Goal: Transaction & Acquisition: Purchase product/service

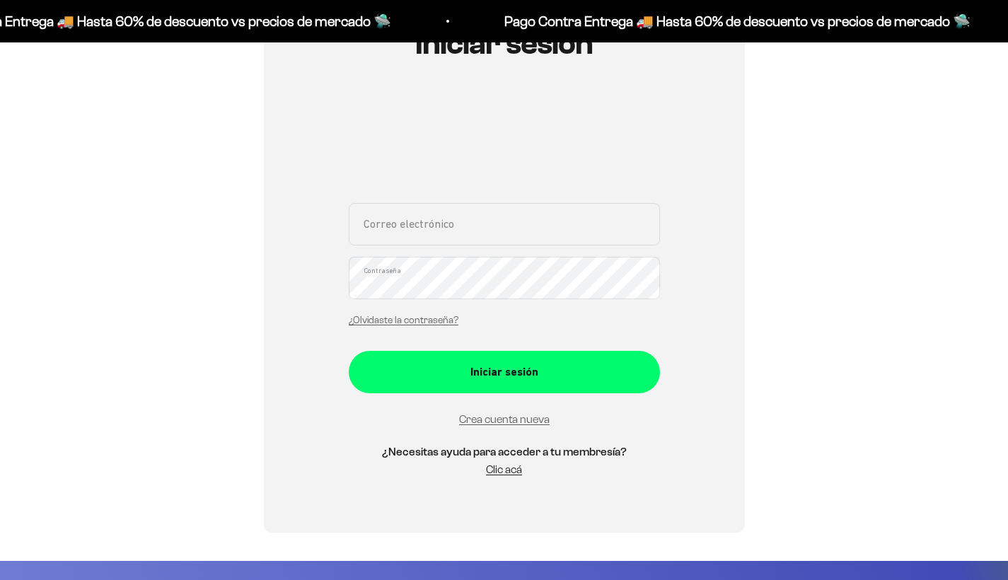
scroll to position [70, 0]
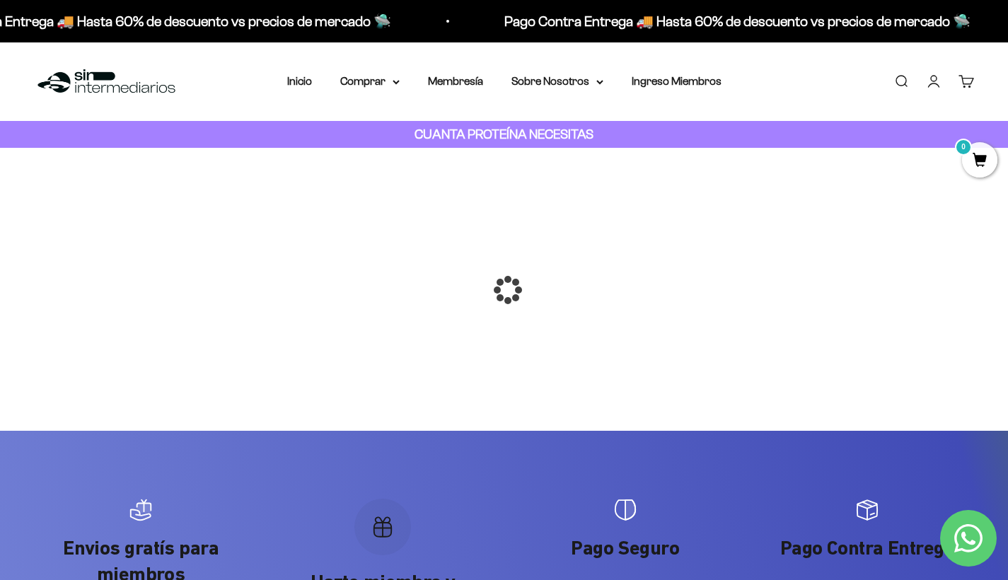
click at [504, 290] on div at bounding box center [504, 290] width 0 height 0
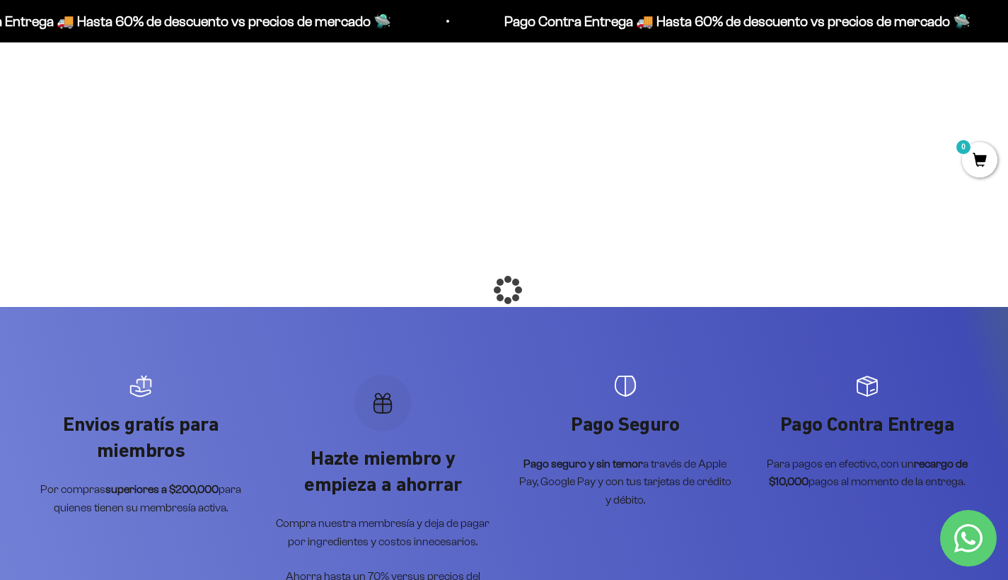
scroll to position [252, 0]
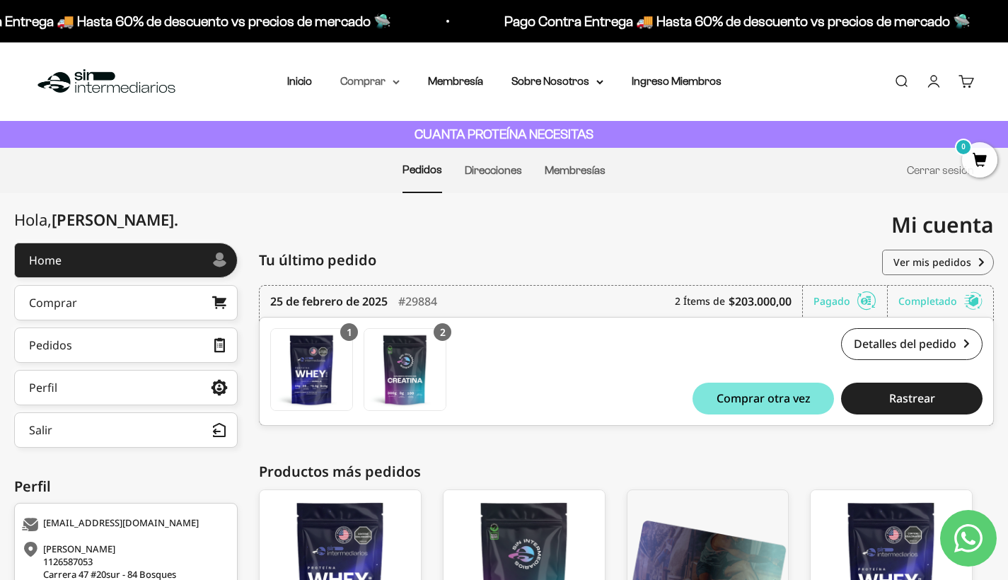
click at [377, 84] on summary "Comprar" at bounding box center [369, 81] width 59 height 18
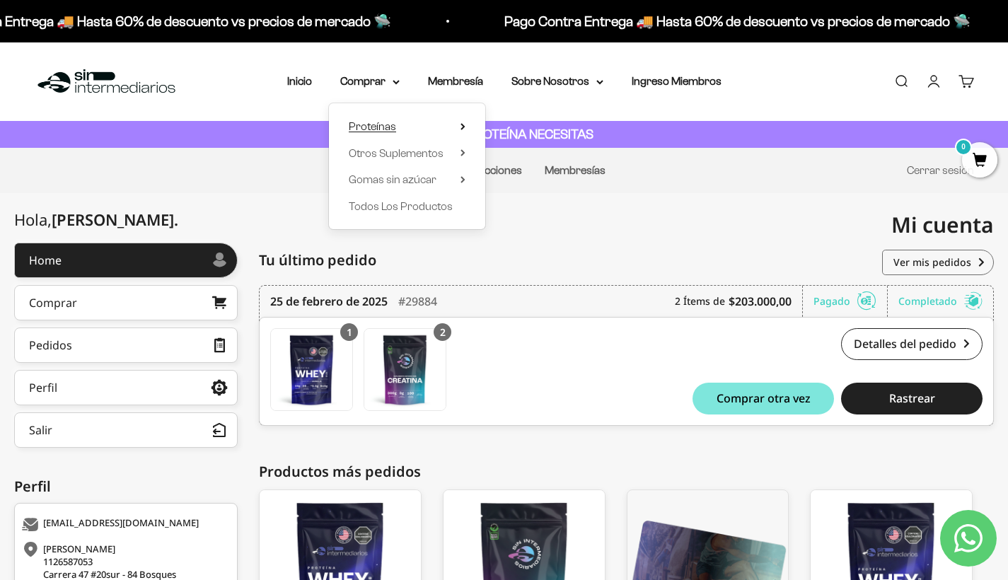
click at [401, 124] on summary "Proteínas" at bounding box center [407, 126] width 117 height 18
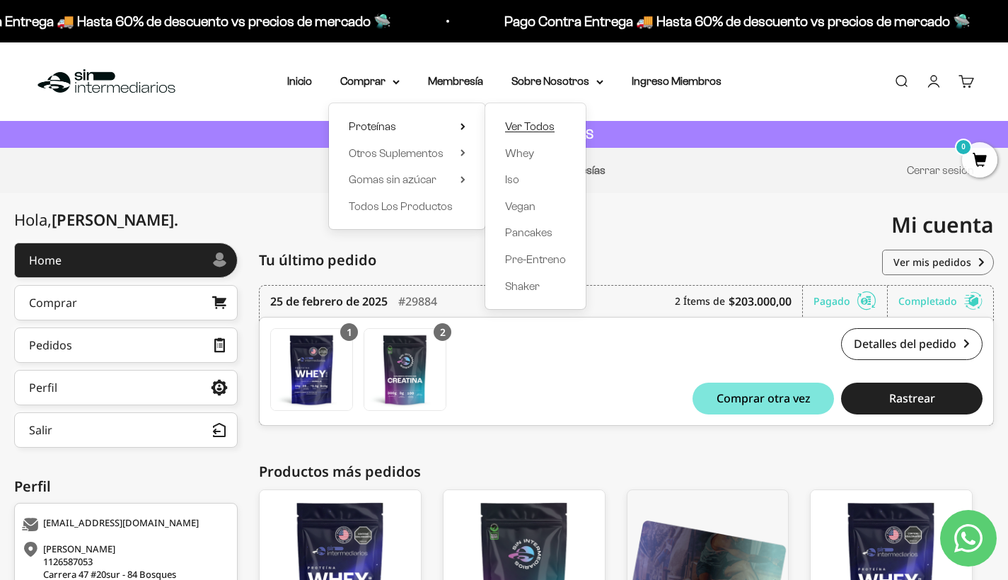
click at [546, 121] on span "Ver Todos" at bounding box center [530, 126] width 50 height 12
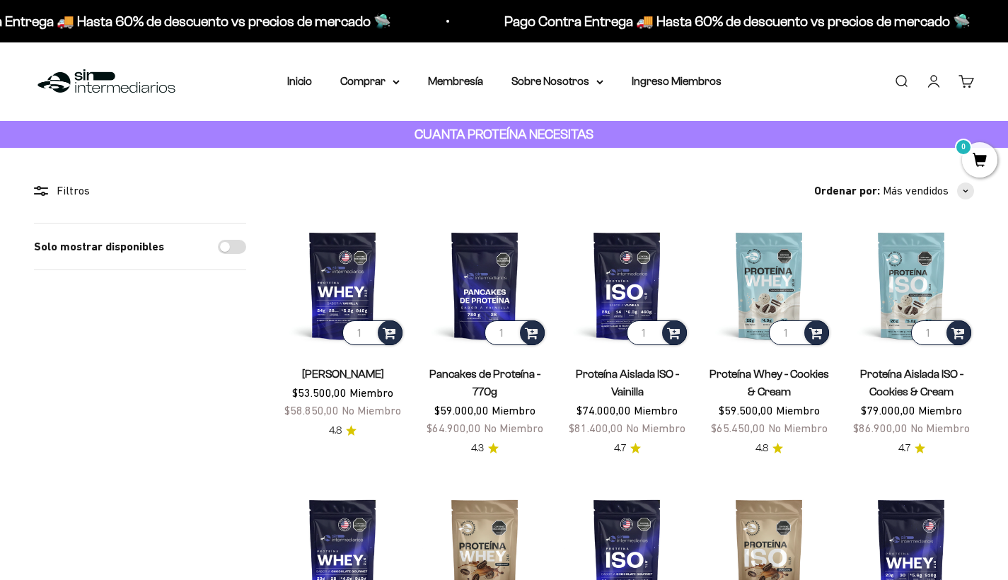
scroll to position [18, 0]
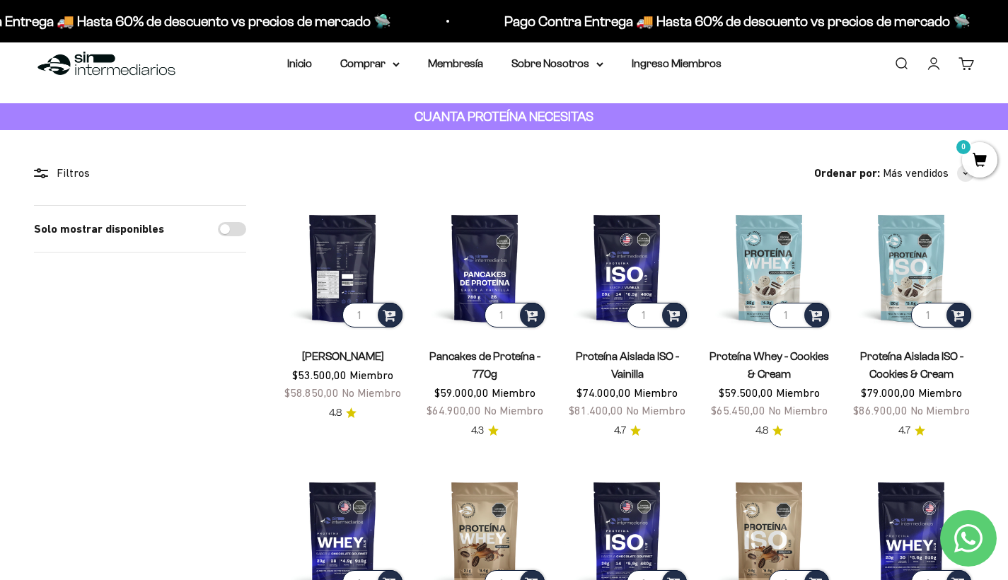
click at [329, 270] on img at bounding box center [342, 267] width 125 height 125
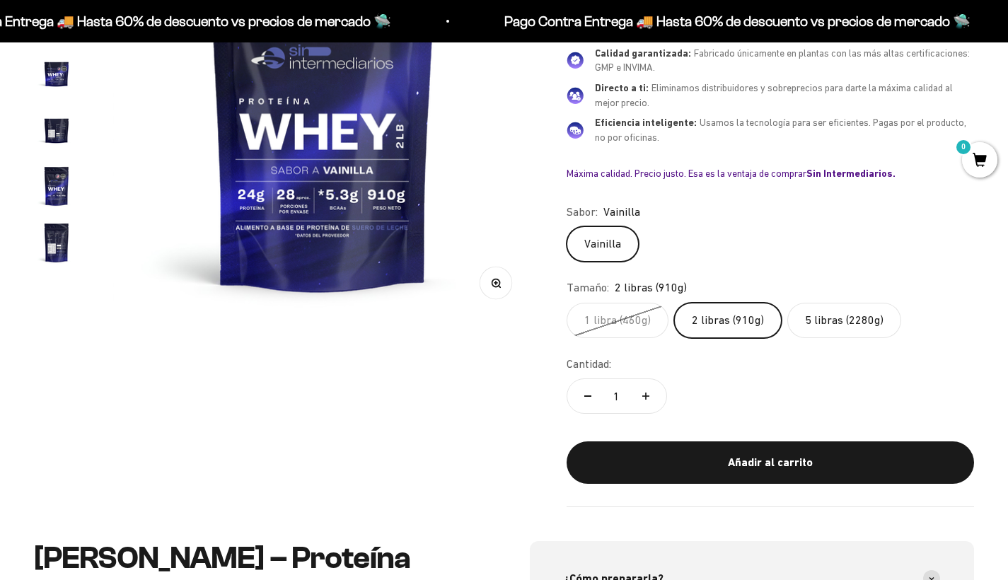
click at [820, 308] on label "5 libras (2280g)" at bounding box center [844, 320] width 114 height 35
click at [567, 303] on input "5 libras (2280g)" at bounding box center [566, 302] width 1 height 1
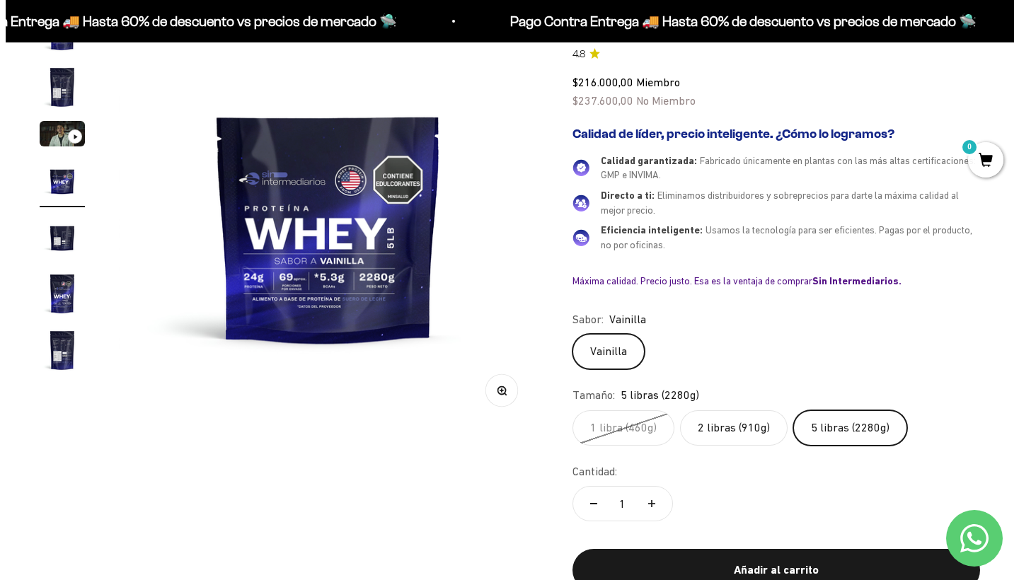
scroll to position [236, 0]
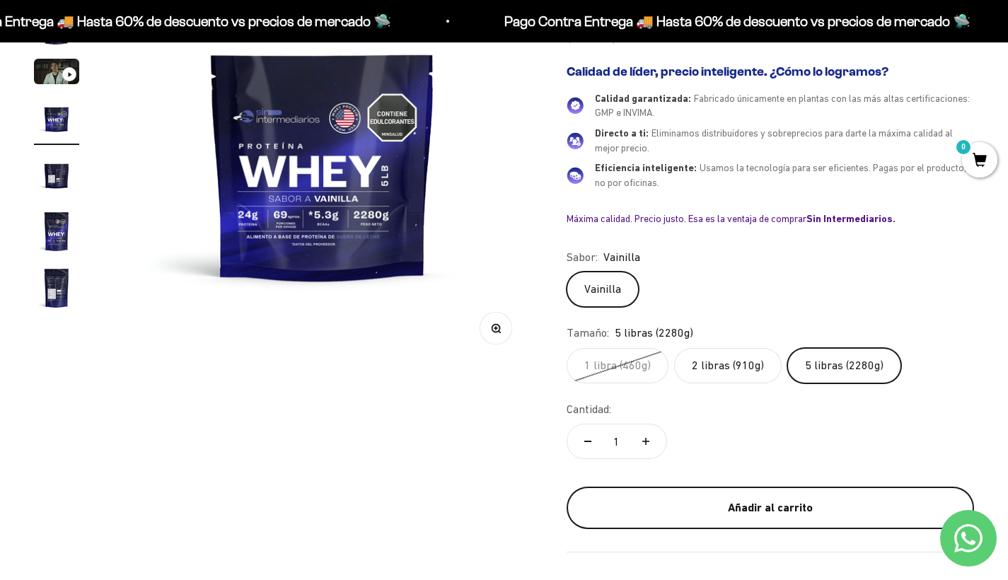
click at [805, 499] on div "Añadir al carrito" at bounding box center [770, 508] width 351 height 18
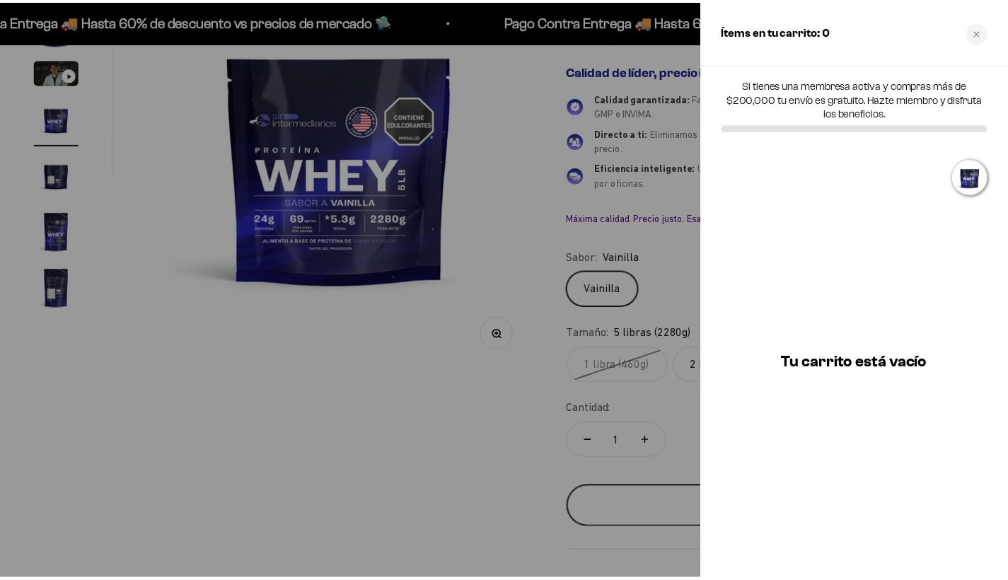
scroll to position [0, 1325]
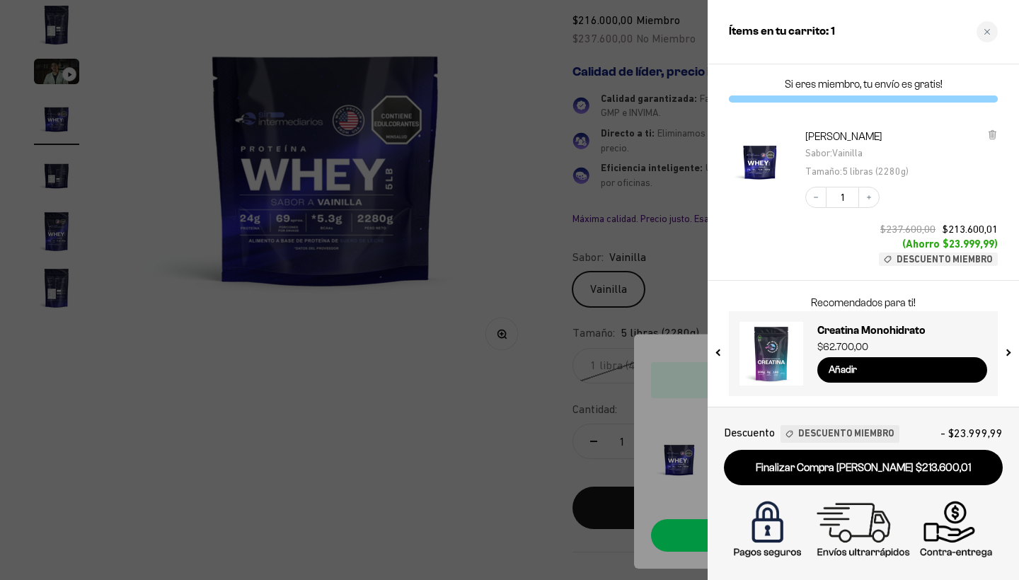
click at [684, 184] on div at bounding box center [509, 290] width 1019 height 580
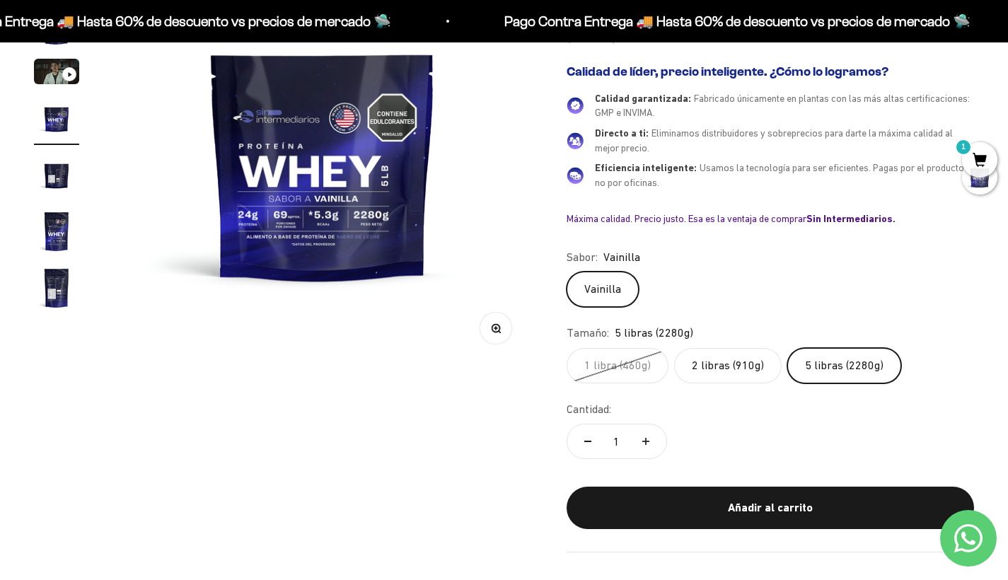
scroll to position [0, 0]
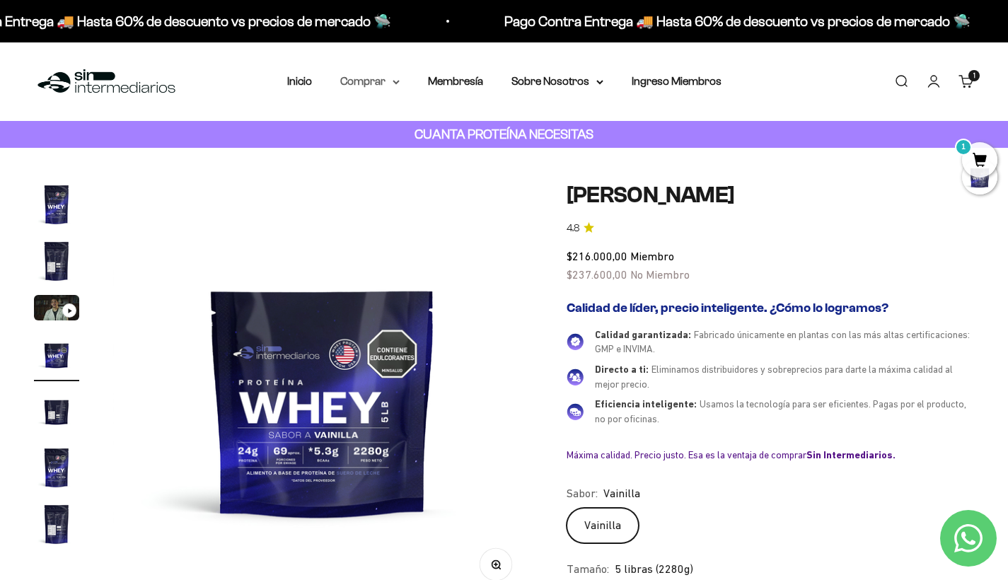
click at [361, 85] on summary "Comprar" at bounding box center [369, 81] width 59 height 18
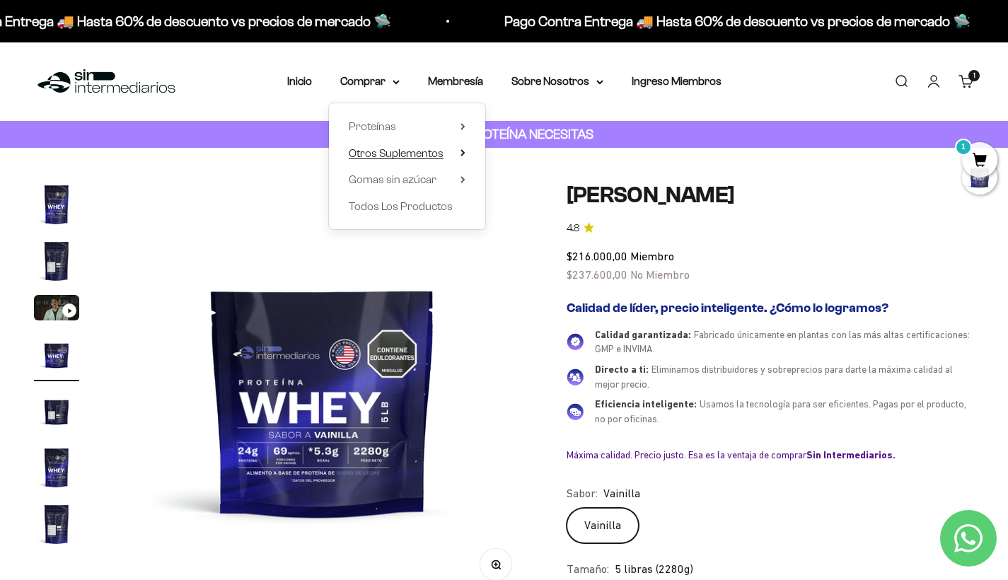
click at [447, 149] on summary "Otros Suplementos" at bounding box center [407, 153] width 117 height 18
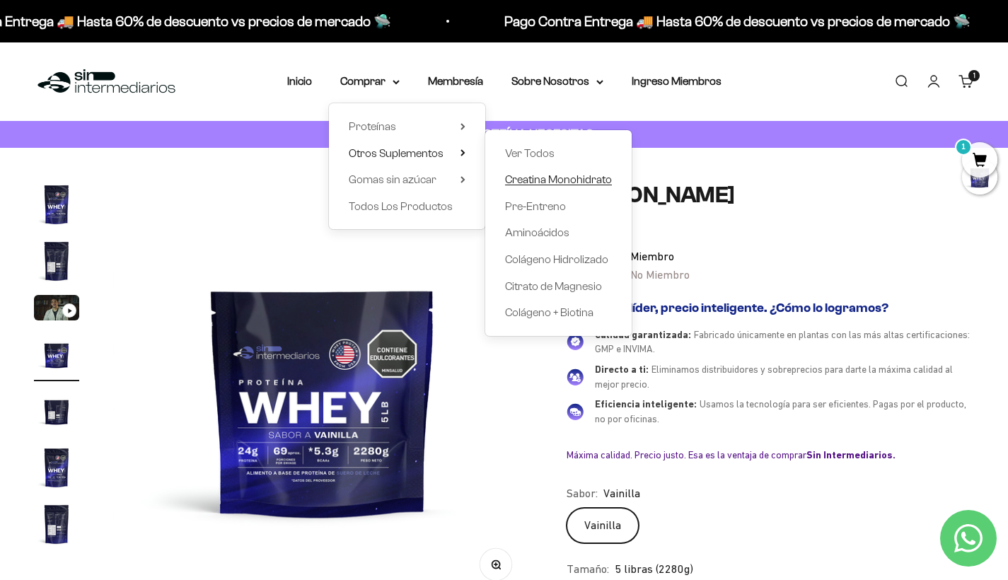
click at [537, 180] on span "Creatina Monohidrato" at bounding box center [558, 179] width 107 height 12
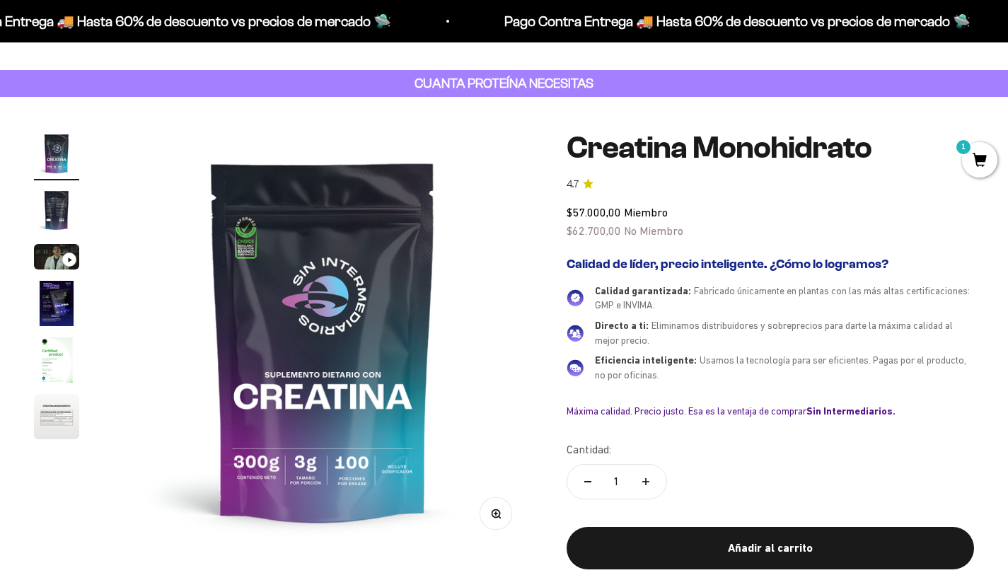
scroll to position [73, 0]
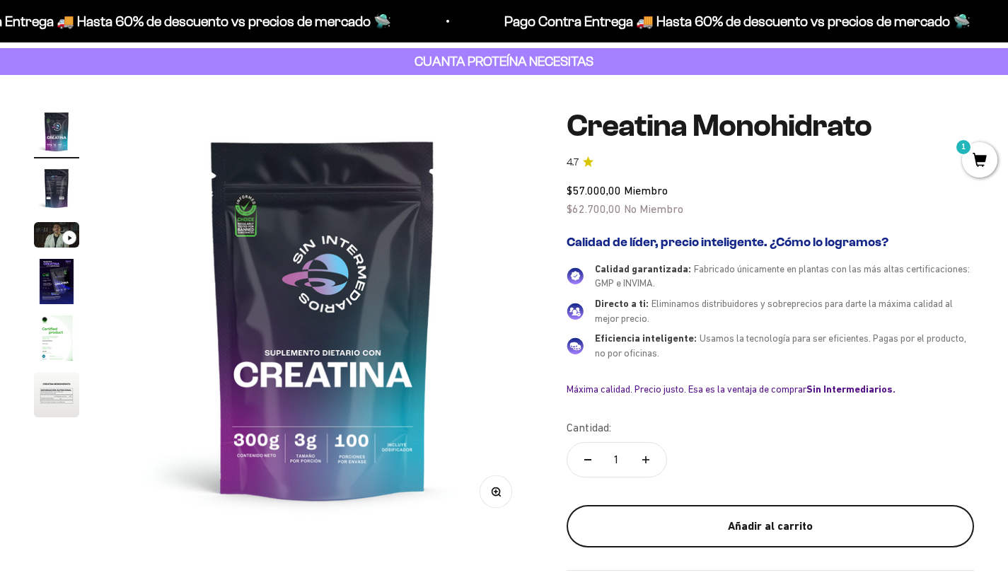
click at [789, 505] on button "Añadir al carrito" at bounding box center [770, 526] width 407 height 42
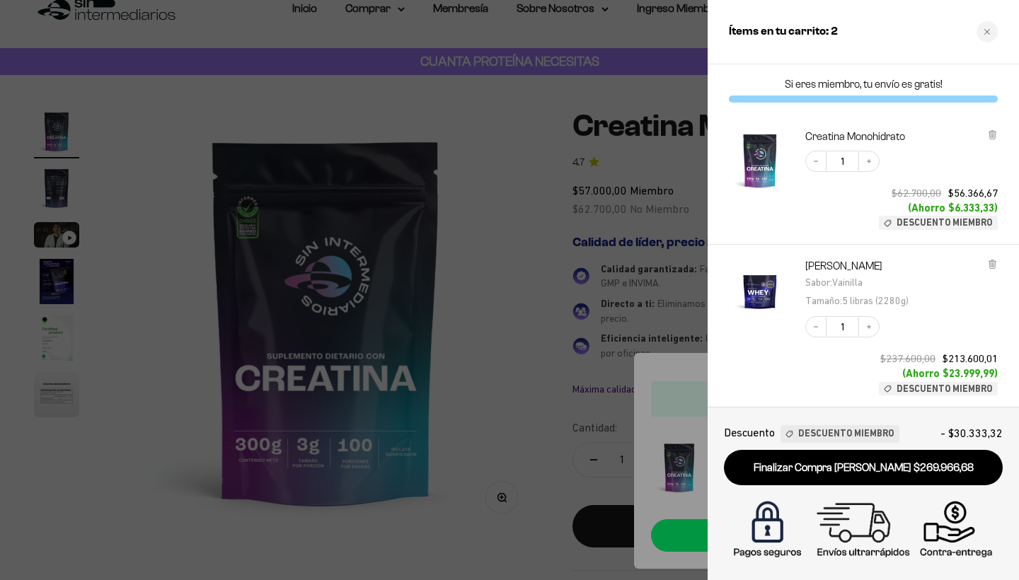
click at [684, 319] on div at bounding box center [509, 290] width 1019 height 580
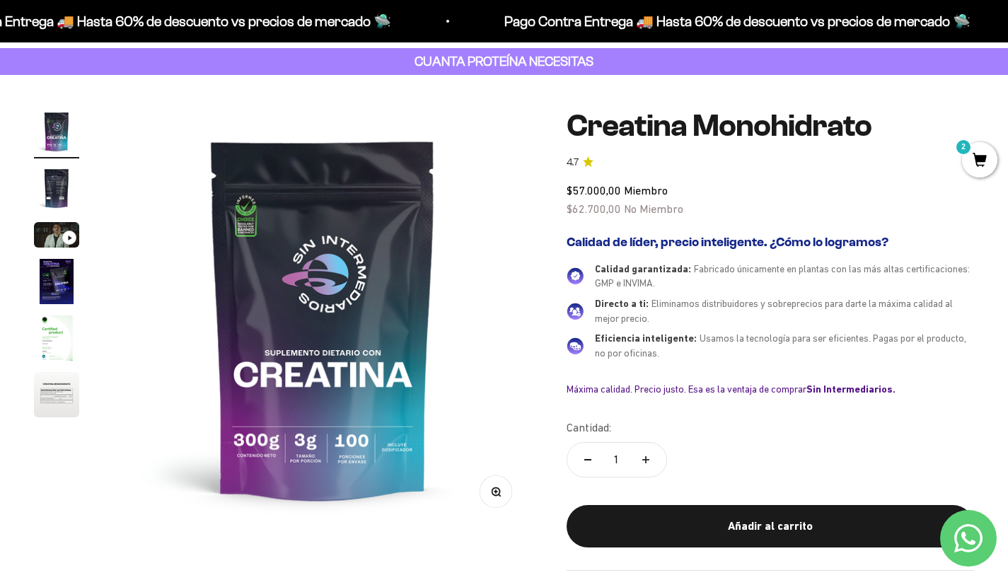
scroll to position [0, 0]
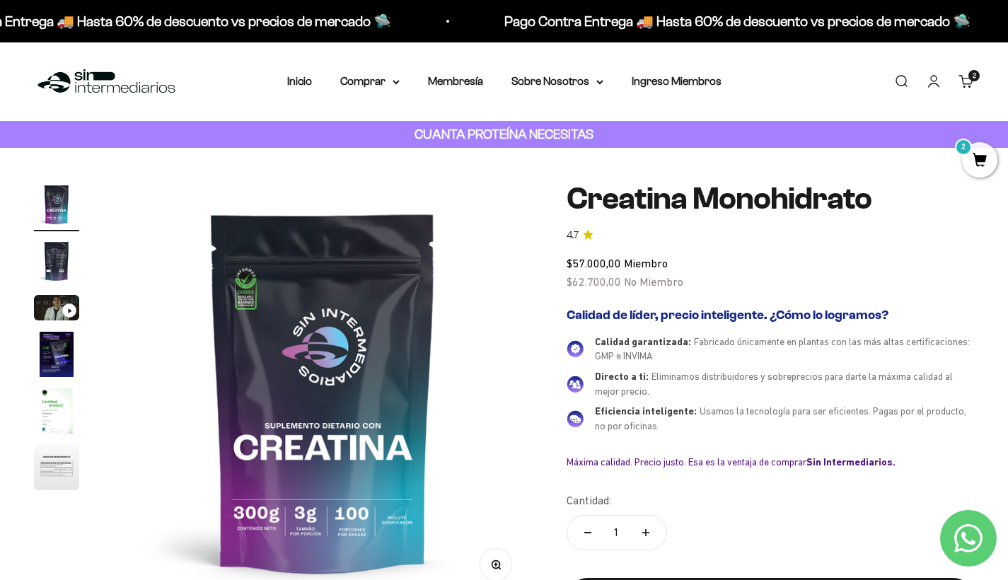
click at [962, 74] on link "Carrito 2" at bounding box center [966, 82] width 16 height 16
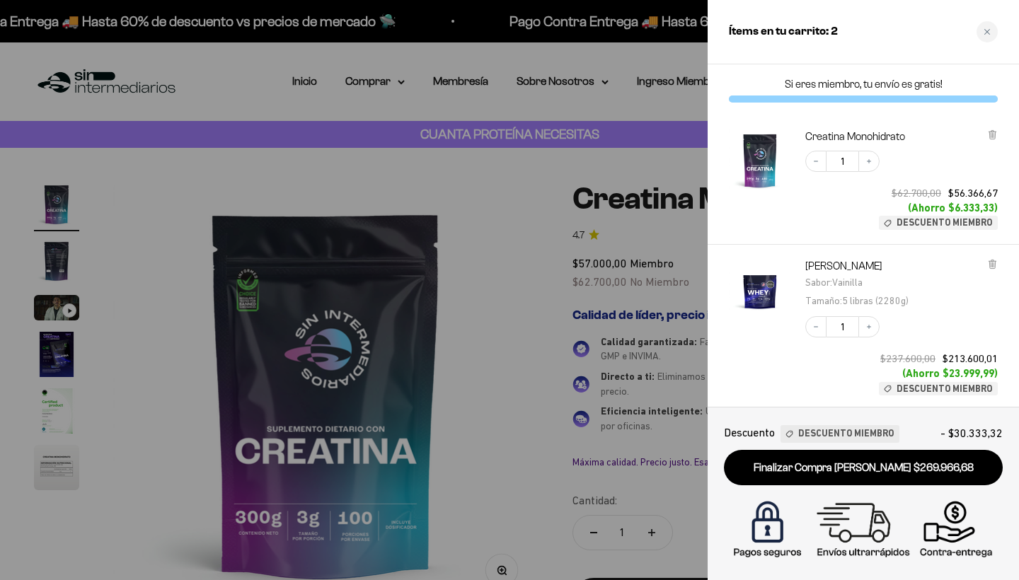
click at [456, 264] on div at bounding box center [509, 290] width 1019 height 580
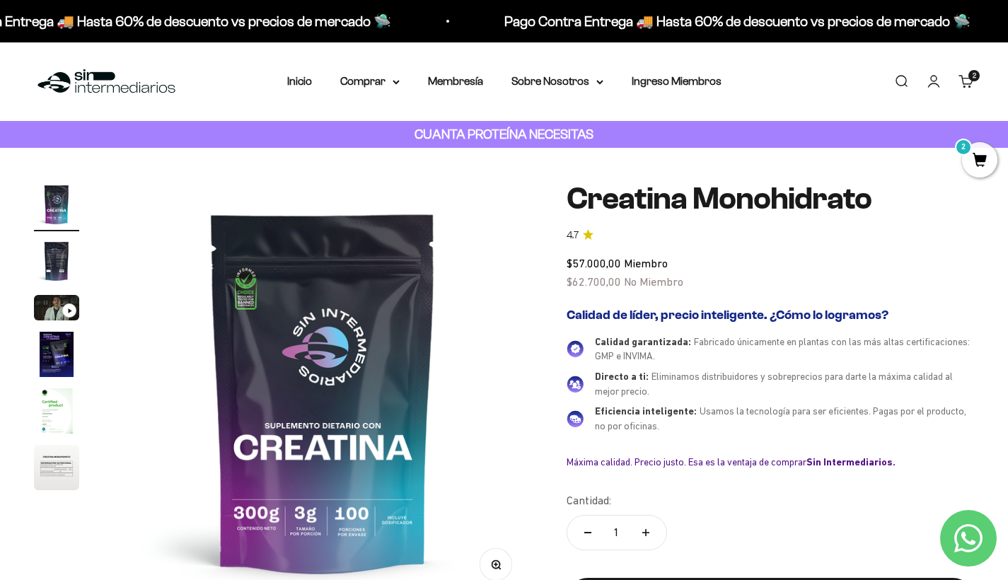
scroll to position [75, 0]
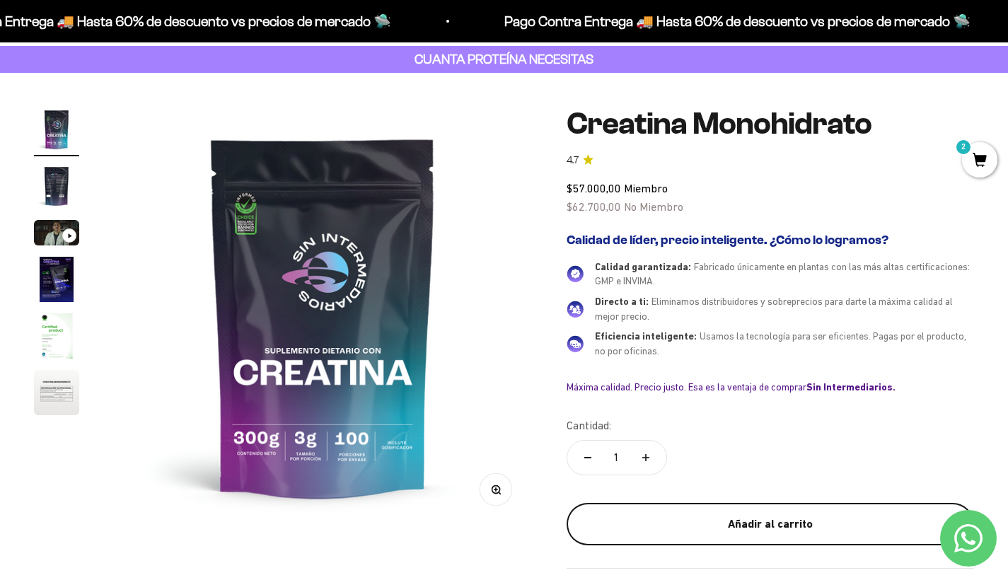
click at [686, 504] on button "Añadir al carrito" at bounding box center [770, 524] width 407 height 42
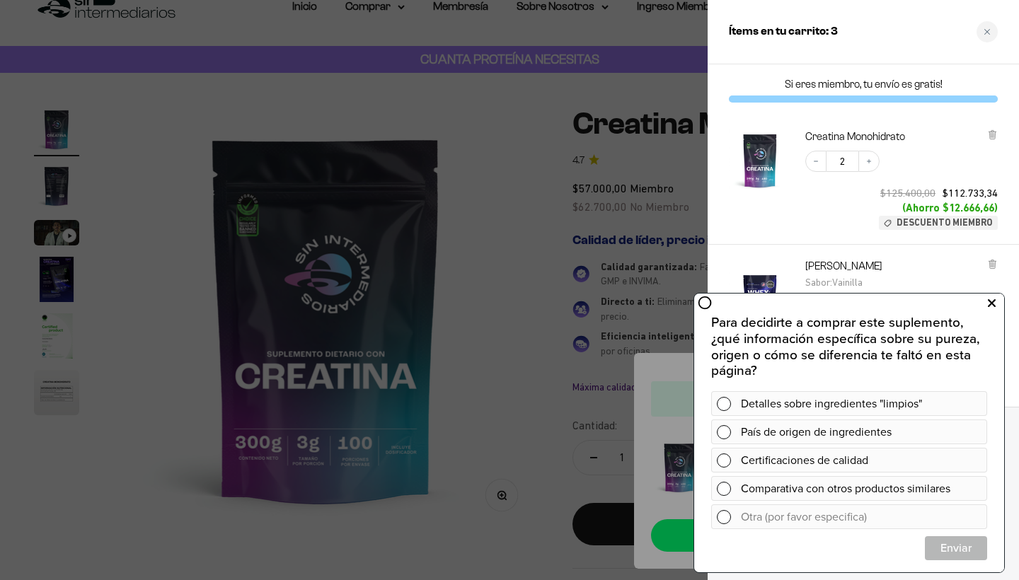
click at [983, 306] on button at bounding box center [990, 303] width 25 height 23
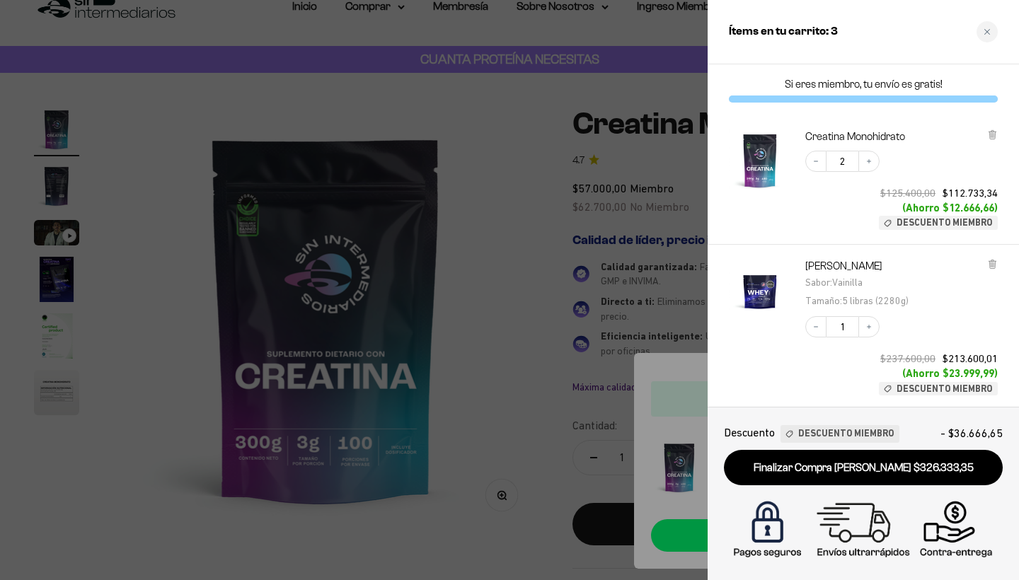
click at [670, 170] on div at bounding box center [509, 290] width 1019 height 580
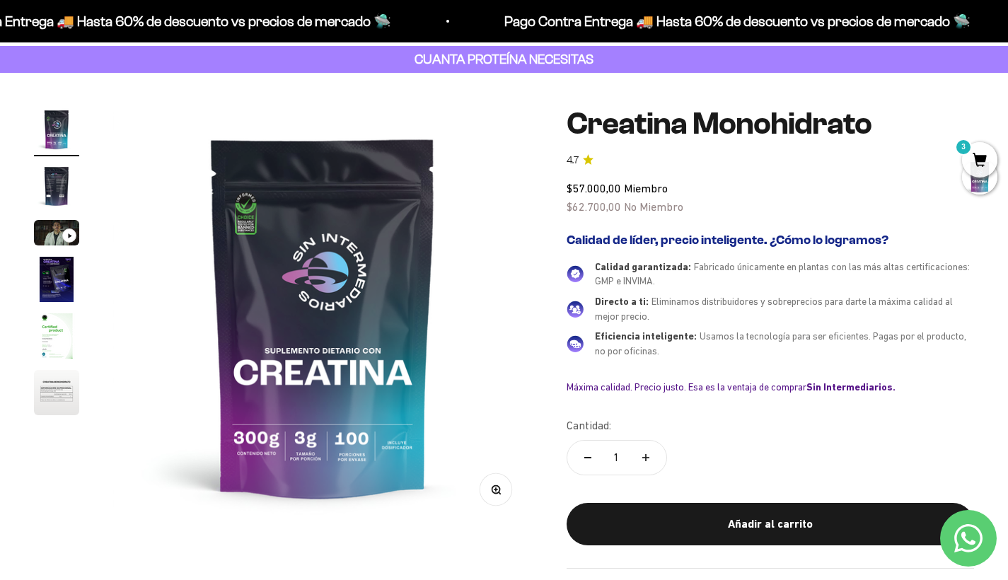
scroll to position [0, 0]
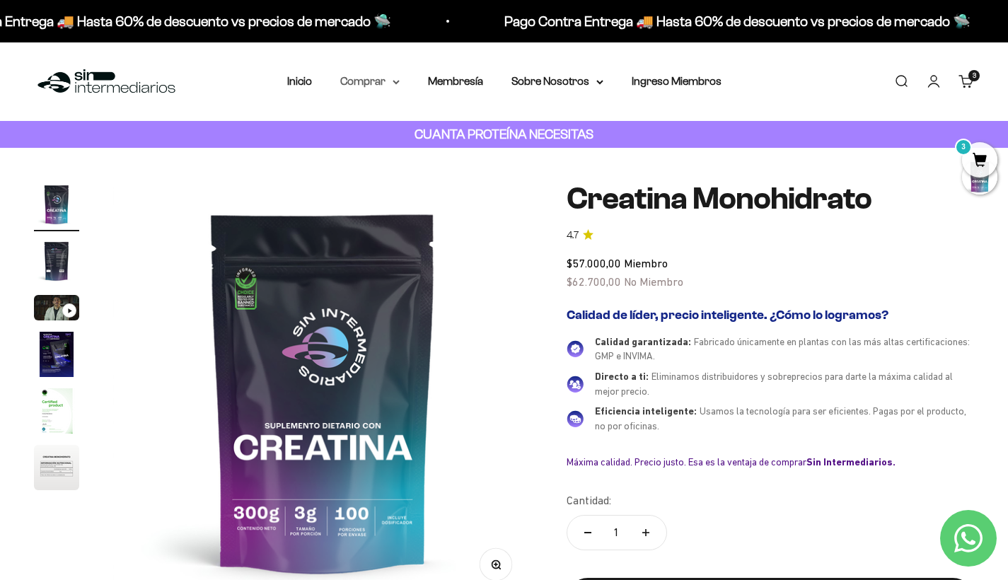
click at [364, 81] on summary "Comprar" at bounding box center [369, 81] width 59 height 18
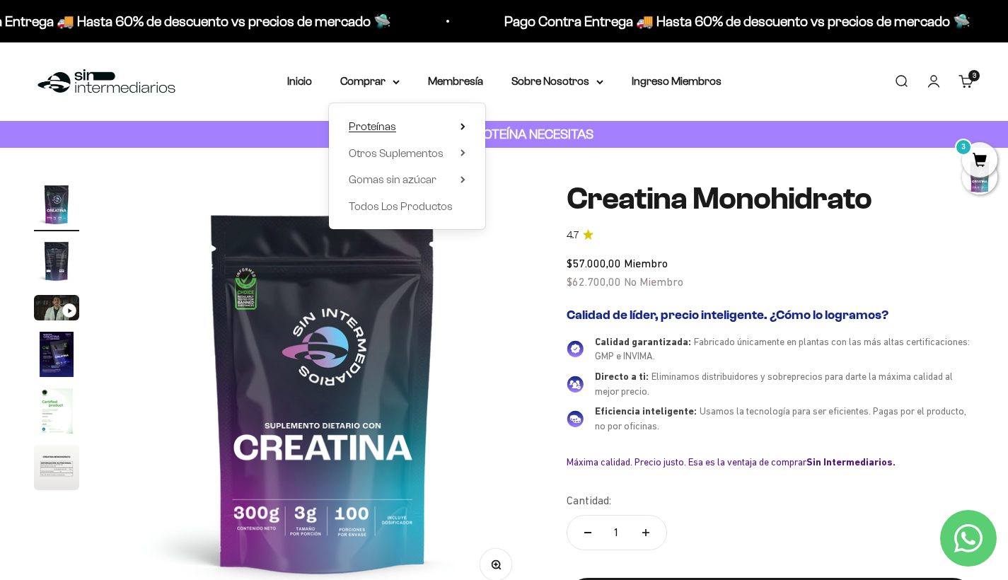
click at [395, 121] on summary "Proteínas" at bounding box center [407, 126] width 117 height 18
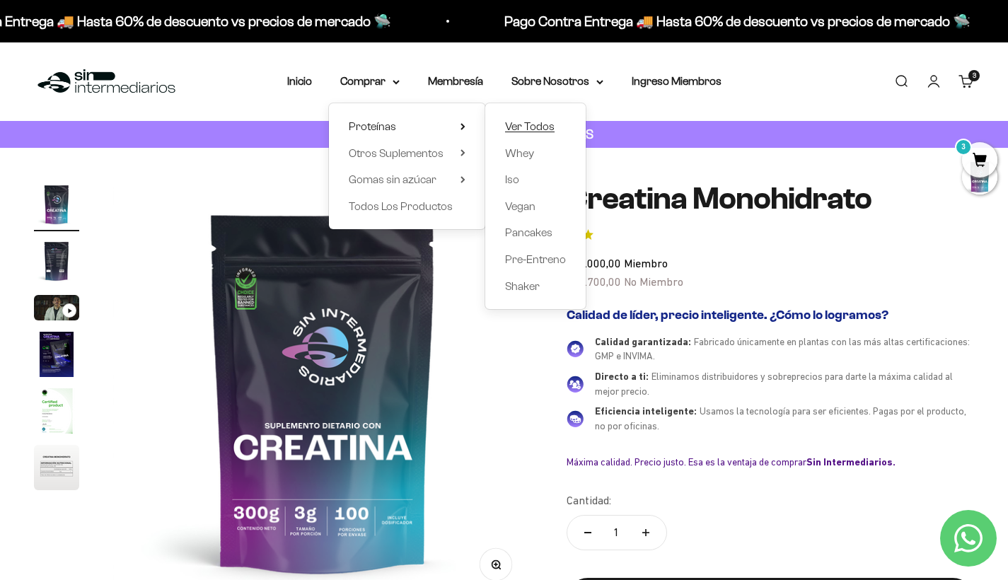
click at [526, 119] on span "Ver Todos" at bounding box center [530, 126] width 50 height 18
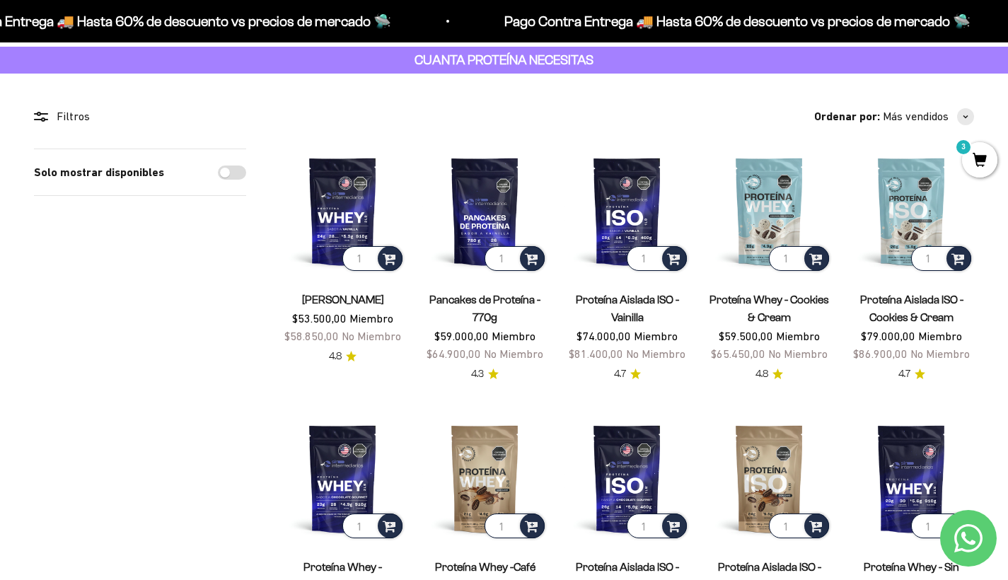
scroll to position [71, 0]
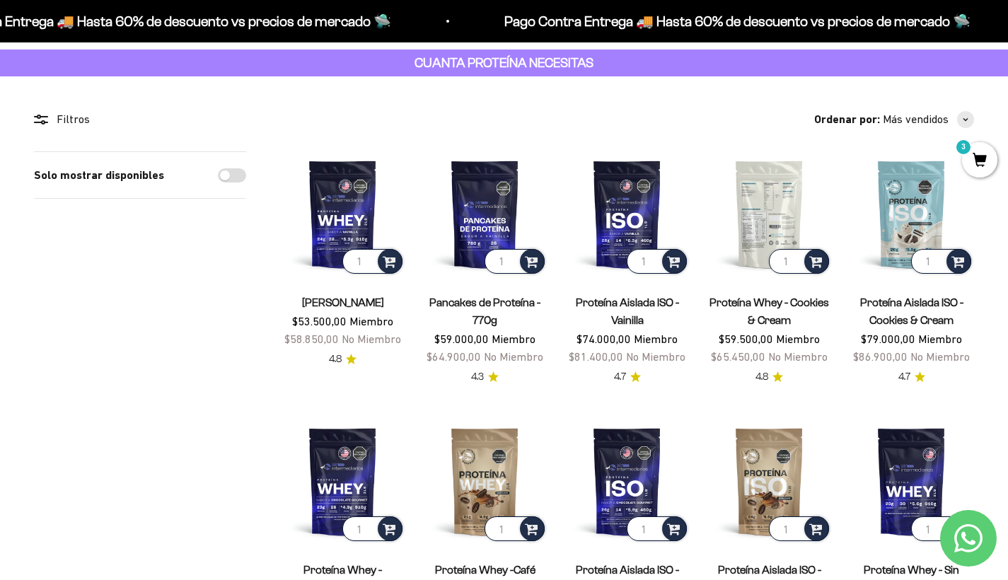
click at [765, 214] on img at bounding box center [769, 213] width 125 height 125
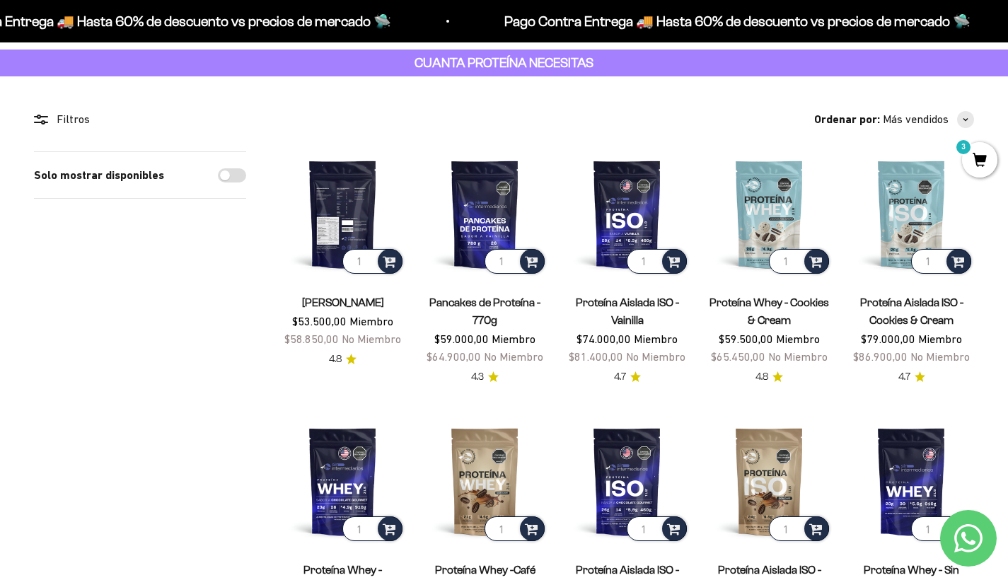
click at [337, 204] on img at bounding box center [342, 213] width 125 height 125
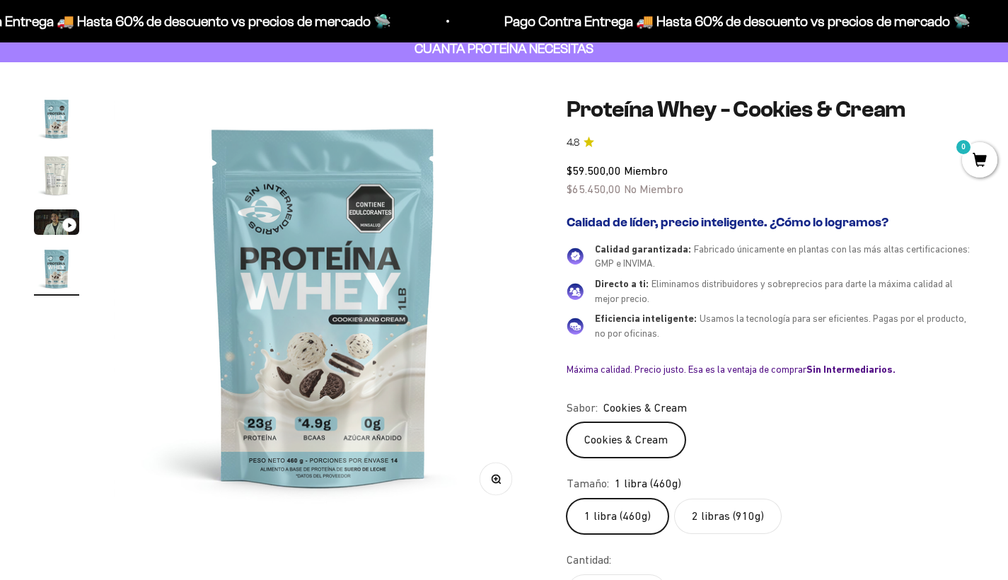
scroll to position [115, 0]
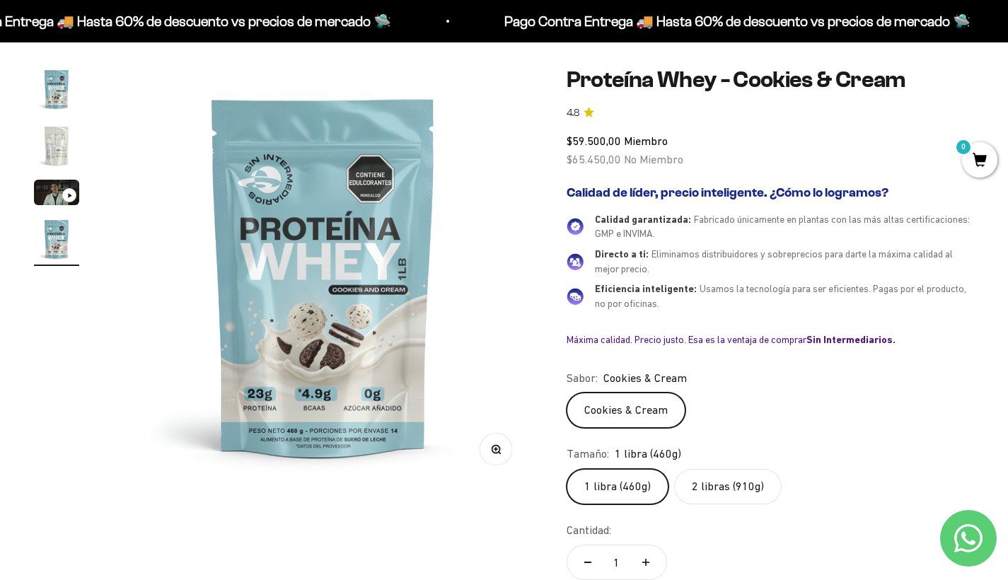
click at [709, 485] on label "2 libras (910g)" at bounding box center [728, 486] width 108 height 35
click at [567, 469] on input "2 libras (910g)" at bounding box center [566, 468] width 1 height 1
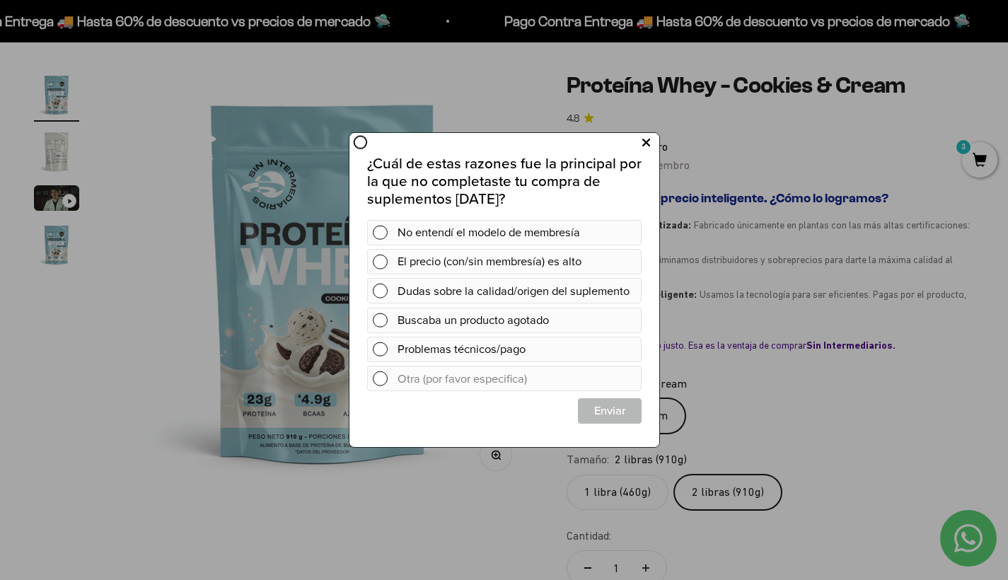
click at [648, 143] on icon at bounding box center [646, 143] width 8 height 19
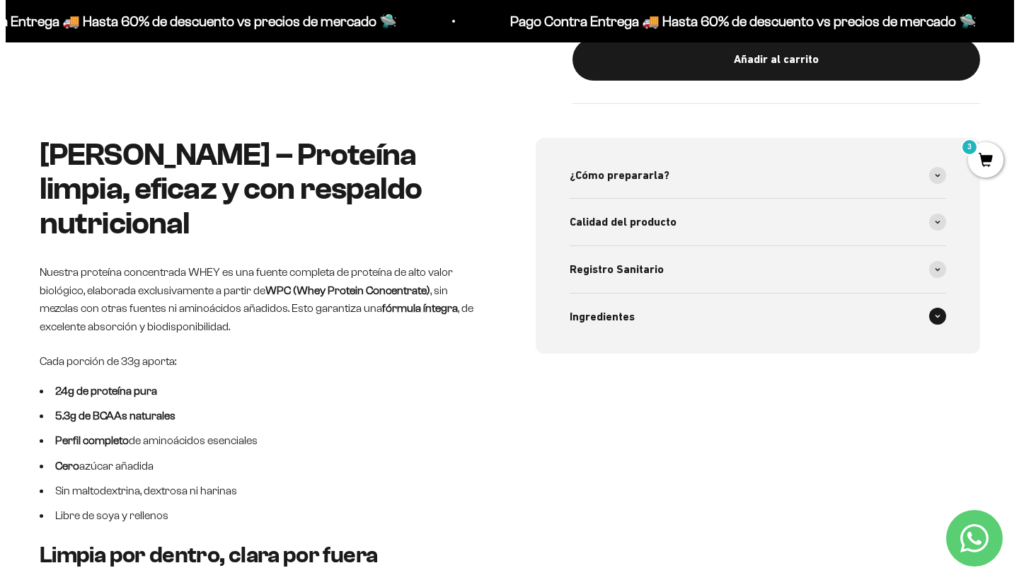
scroll to position [390, 0]
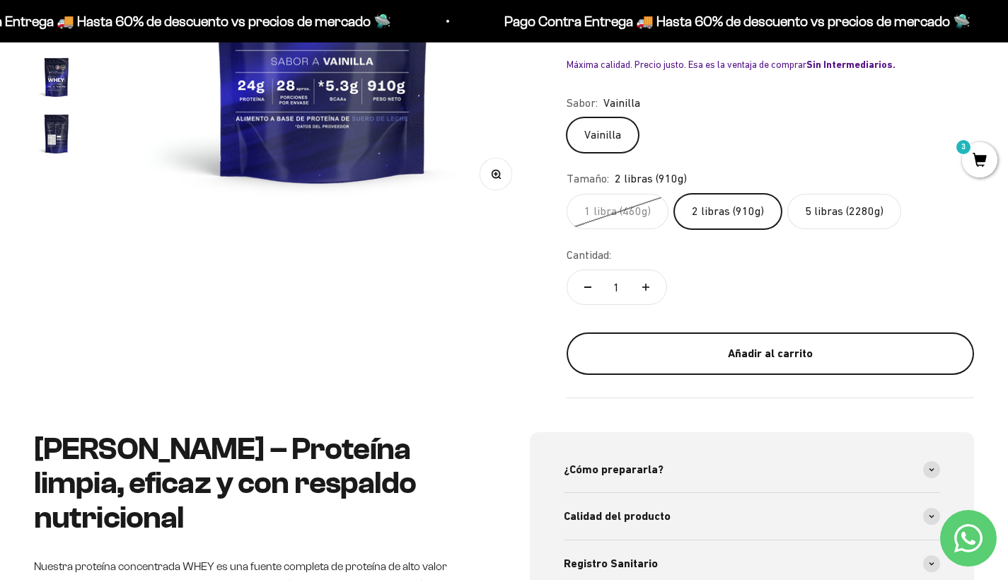
click at [743, 344] on div "Añadir al carrito" at bounding box center [770, 353] width 351 height 18
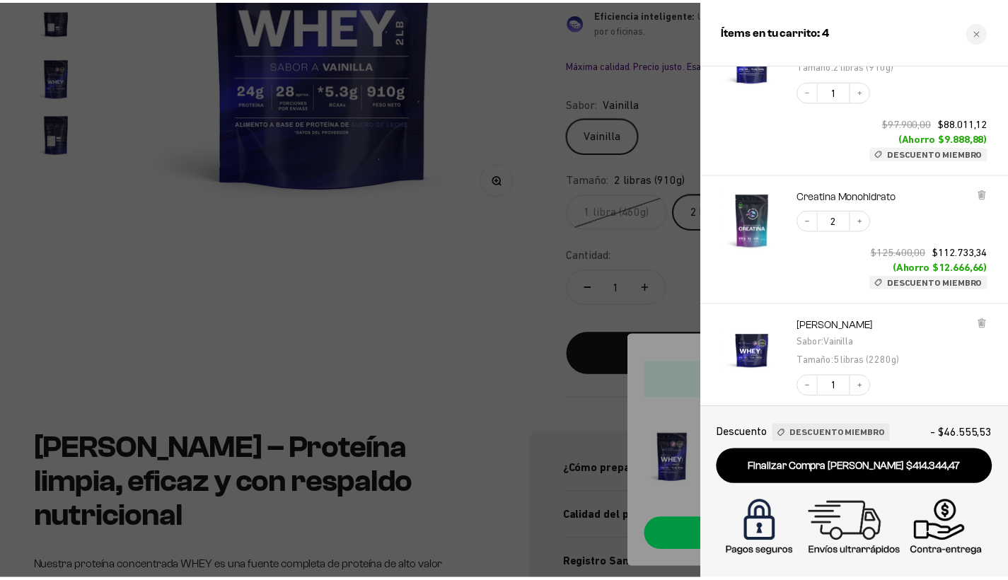
scroll to position [0, 0]
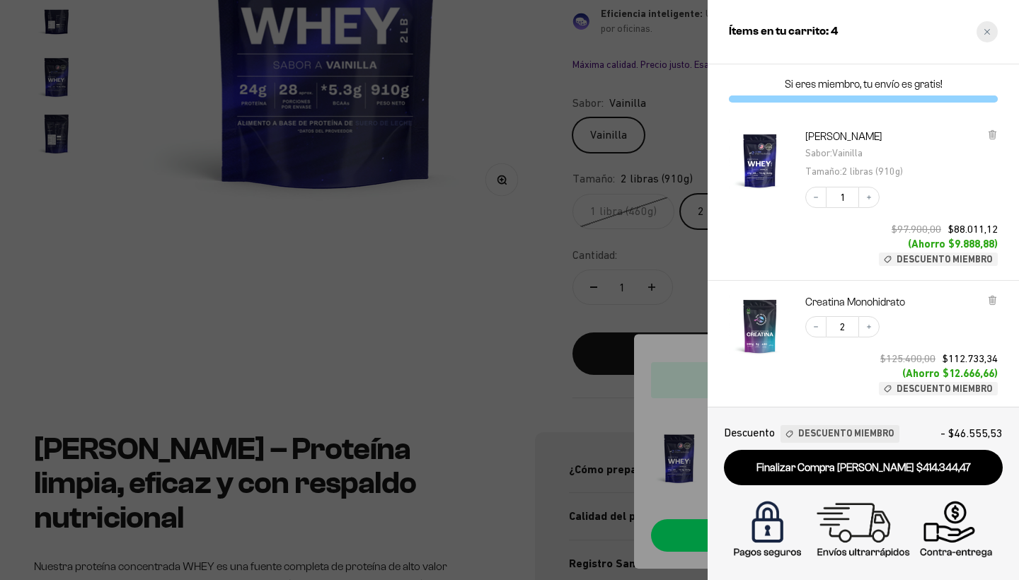
click at [981, 25] on div "Close cart" at bounding box center [986, 31] width 21 height 21
